Goal: Information Seeking & Learning: Learn about a topic

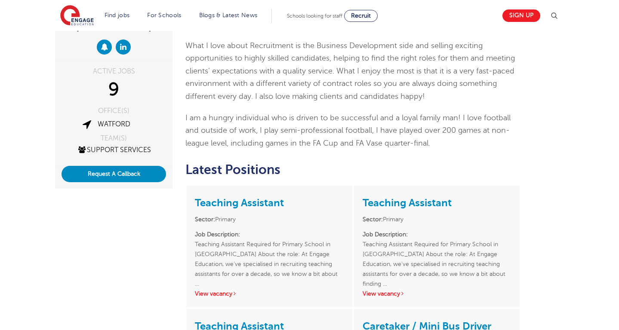
scroll to position [135, 0]
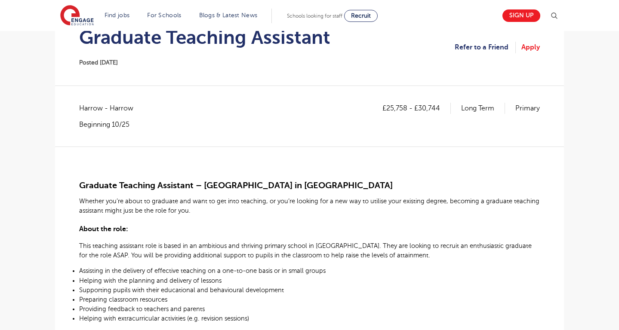
scroll to position [112, 0]
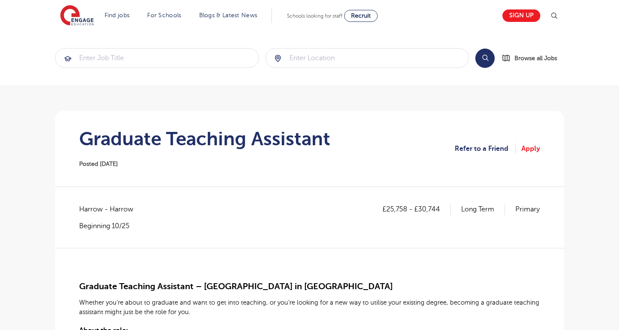
scroll to position [100, 0]
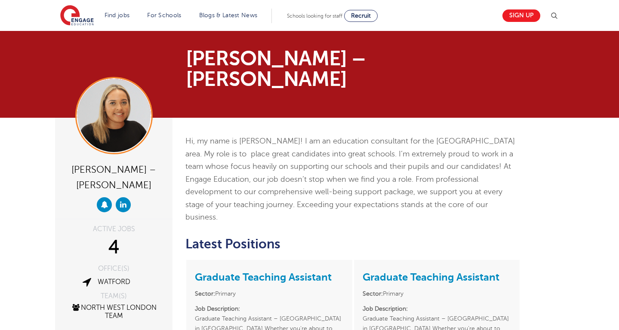
scroll to position [207, 0]
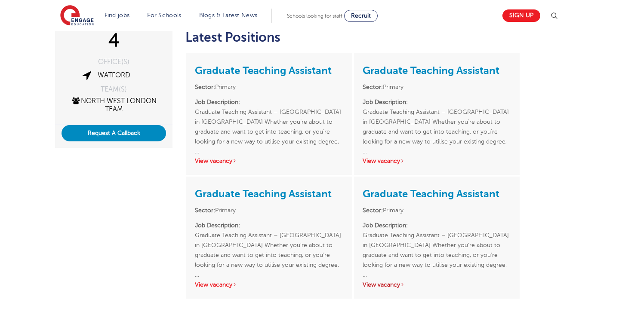
click at [380, 282] on link "View vacancy" at bounding box center [383, 285] width 42 height 6
click at [225, 158] on link "View vacancy" at bounding box center [216, 161] width 42 height 6
click at [374, 158] on link "View vacancy" at bounding box center [383, 161] width 42 height 6
click at [222, 282] on link "View vacancy" at bounding box center [216, 285] width 42 height 6
click at [390, 282] on link "View vacancy" at bounding box center [383, 285] width 42 height 6
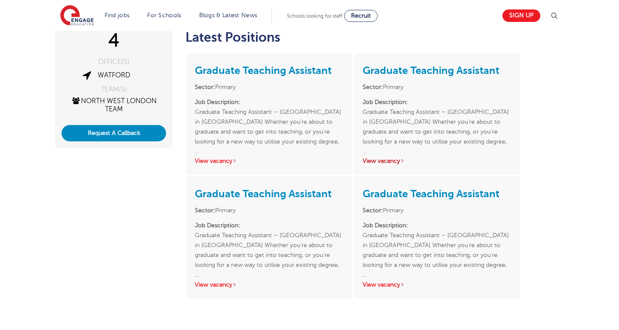
click at [385, 158] on link "View vacancy" at bounding box center [383, 161] width 42 height 6
click at [389, 282] on link "View vacancy" at bounding box center [383, 285] width 42 height 6
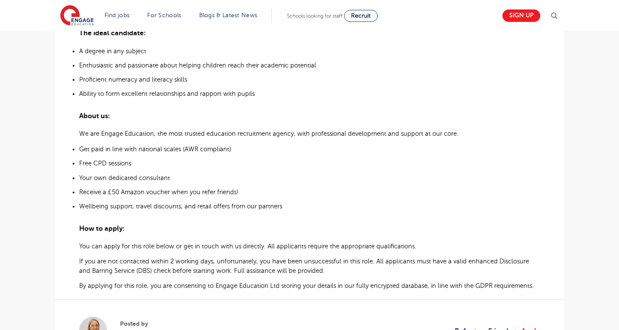
scroll to position [457, 0]
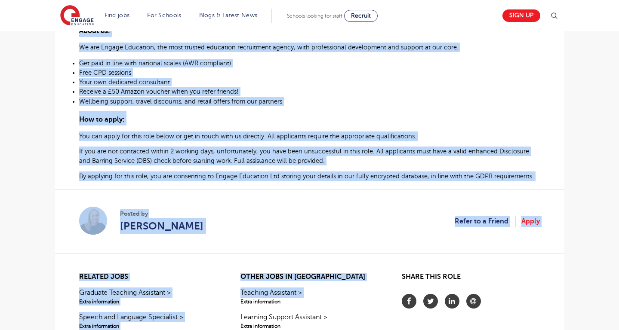
scroll to position [490, 0]
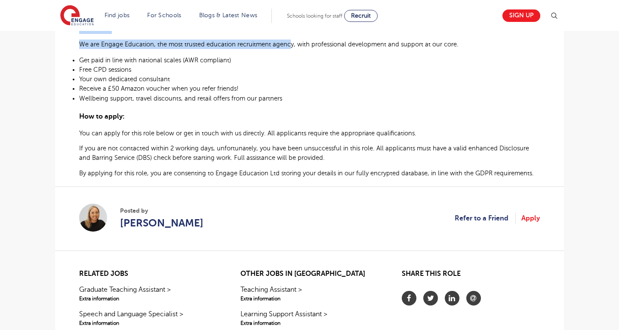
drag, startPoint x: 80, startPoint y: 49, endPoint x: 288, endPoint y: 48, distance: 207.6
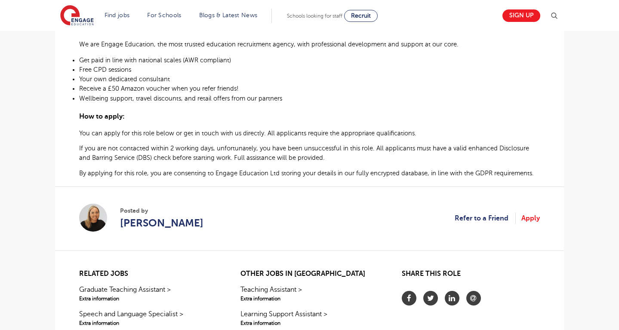
click at [279, 98] on span "Wellbeing support, travel discounts, and retail offers from our partners" at bounding box center [180, 98] width 203 height 7
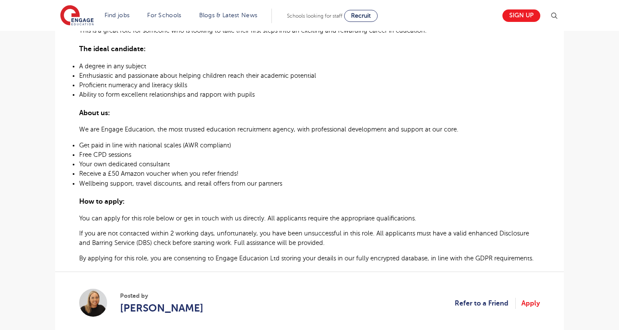
scroll to position [434, 0]
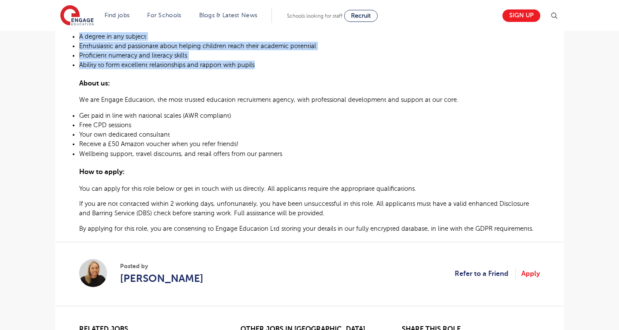
drag, startPoint x: 80, startPoint y: 50, endPoint x: 288, endPoint y: 71, distance: 208.7
click at [288, 71] on div "Graduate Teaching Assistant – [GEOGRAPHIC_DATA] in [GEOGRAPHIC_DATA] Whether yo…" at bounding box center [309, 24] width 460 height 420
copy div "Loremips Dolorsit Ametconse – Adipisc Elitse do Eiusmod Tempori utl’et dolor ma…"
